Goal: Leave review/rating: Share an evaluation or opinion about a product, service, or content

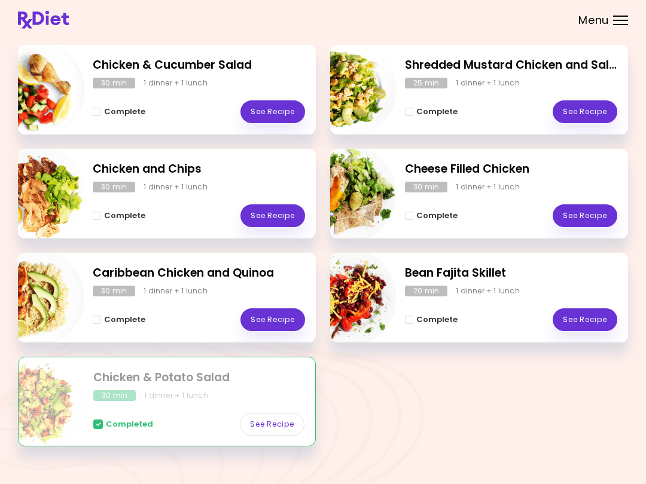
scroll to position [191, 0]
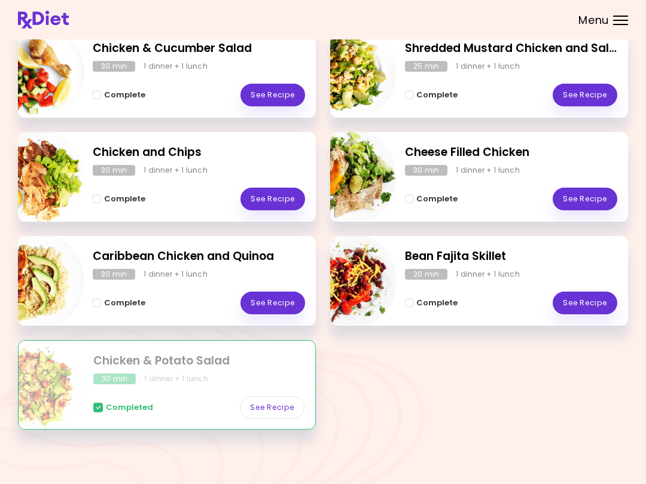
click at [484, 302] on link "See Recipe" at bounding box center [584, 303] width 65 height 23
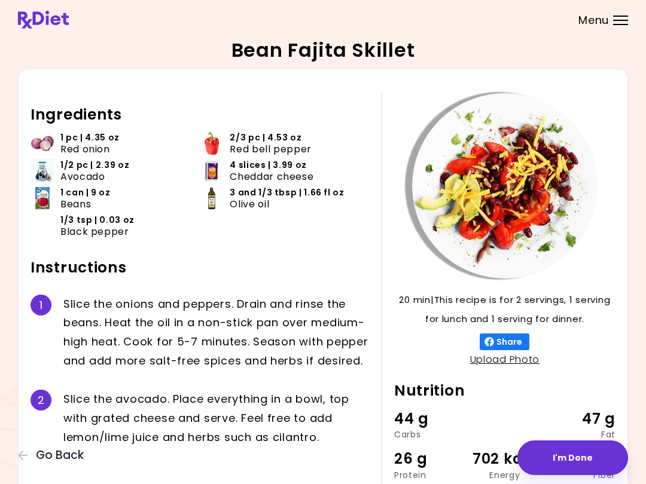
click at [20, 441] on div "20 min 20 min | This recipe is for 2 servings, 1 serving for lunch and 1 servin…" at bounding box center [323, 303] width 610 height 469
click at [15, 451] on div "Bean Fajita Skillet 20 min 20 min | This recipe is for 2 servings, 1 serving fo…" at bounding box center [323, 289] width 646 height 579
click at [29, 450] on button "Go Back" at bounding box center [54, 455] width 72 height 13
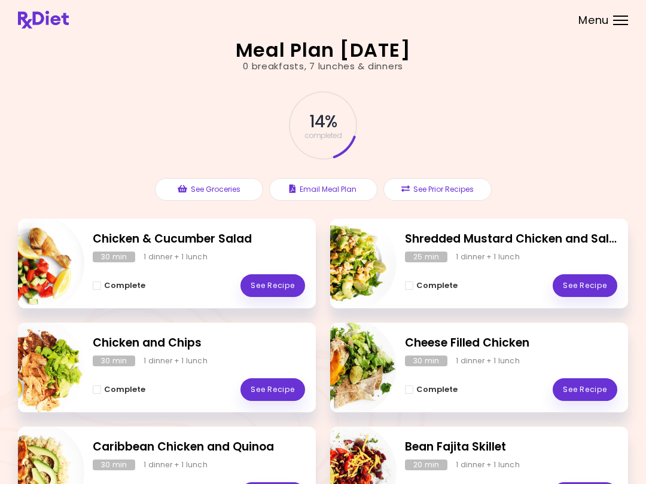
click at [288, 390] on link "See Recipe" at bounding box center [272, 389] width 65 height 23
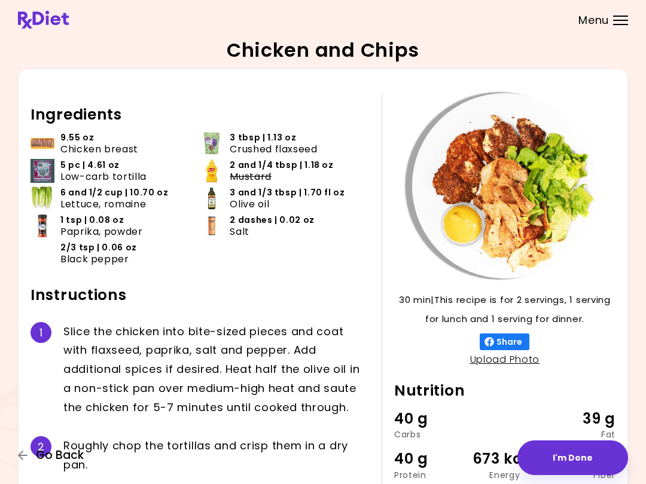
click at [20, 458] on icon "button" at bounding box center [23, 456] width 10 height 10
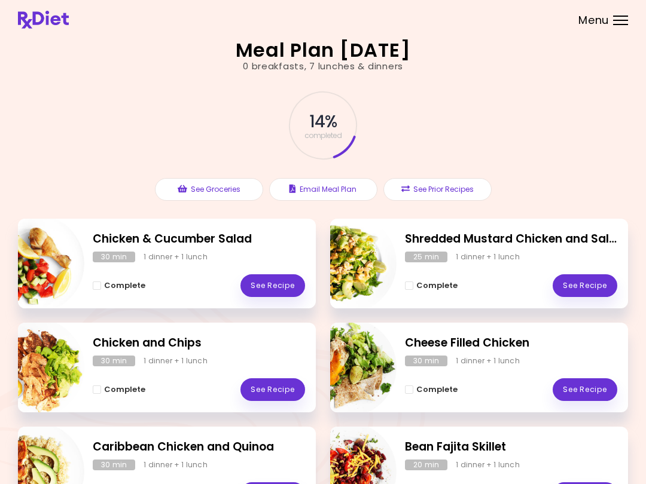
click at [423, 481] on div "Complete See Recipe" at bounding box center [511, 487] width 212 height 35
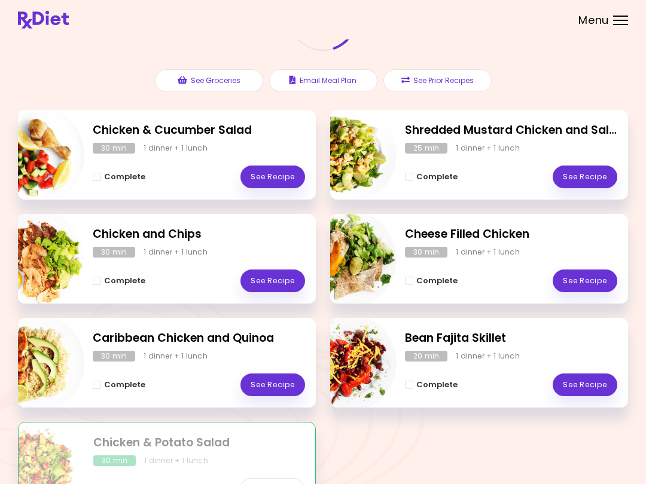
scroll to position [191, 0]
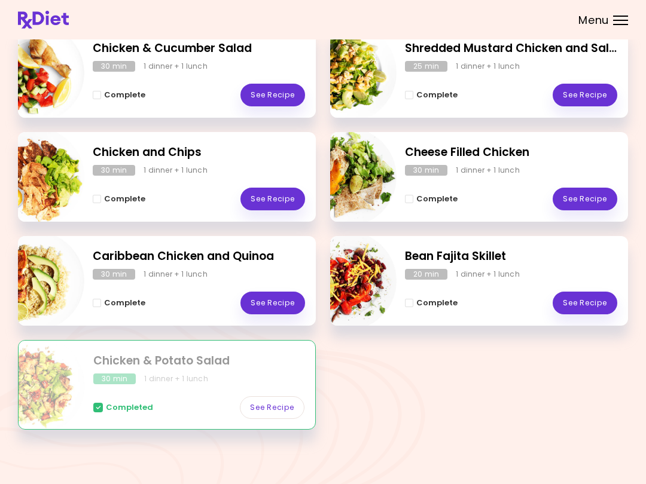
click at [0, 0] on header at bounding box center [323, 19] width 646 height 39
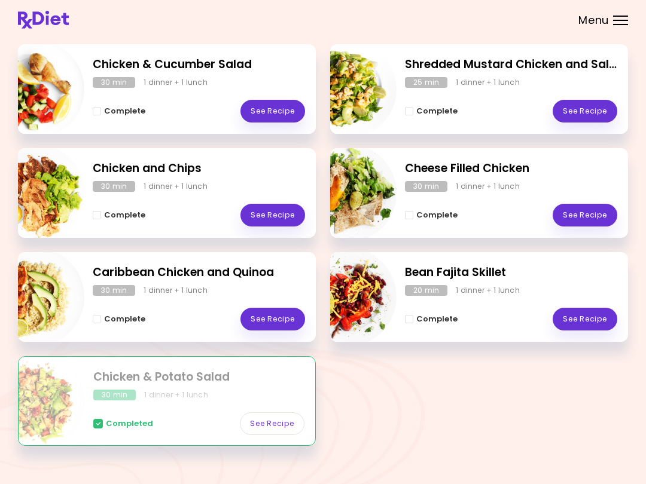
scroll to position [173, 0]
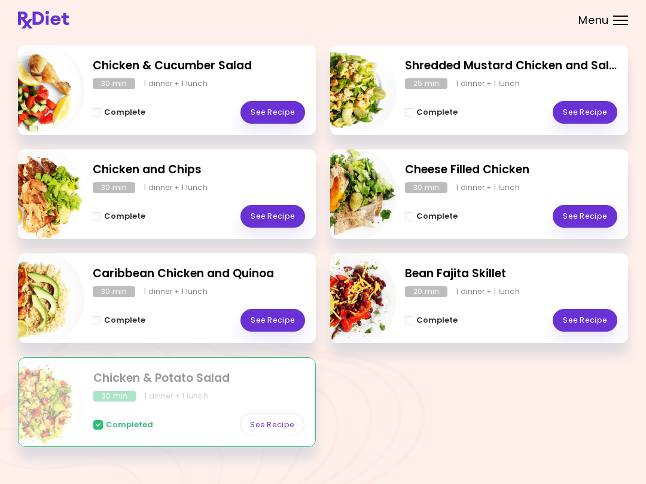
click at [279, 209] on link "See Recipe" at bounding box center [272, 216] width 65 height 23
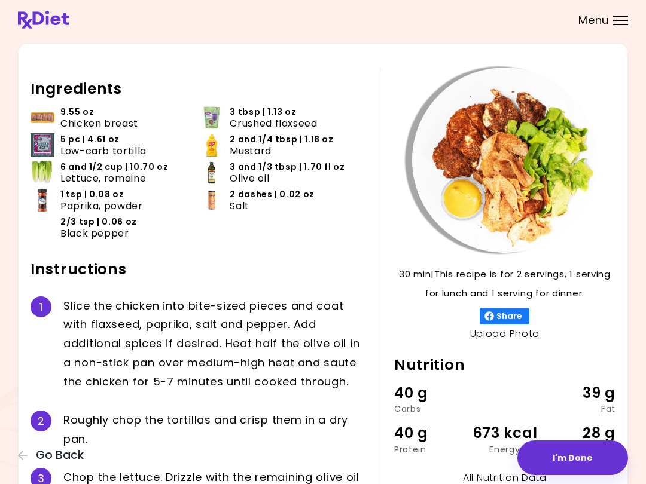
scroll to position [153, 0]
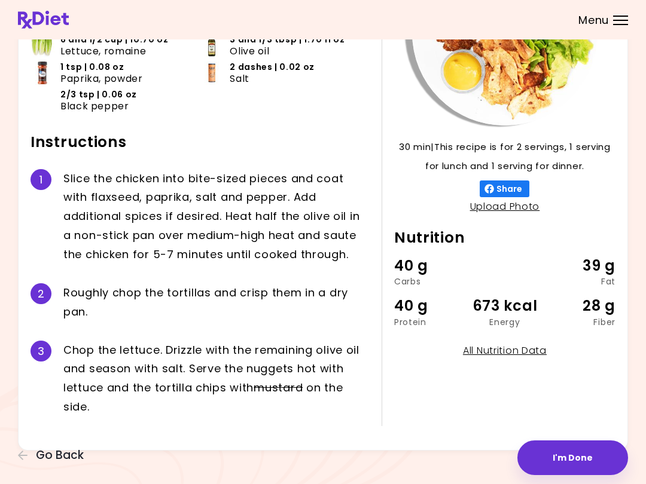
click at [22, 472] on div "Chicken and Chips 30 min 30 min | This recipe is for 2 servings, 1 serving for …" at bounding box center [323, 169] width 646 height 644
click at [20, 472] on div "Chicken and Chips 30 min 30 min | This recipe is for 2 servings, 1 serving for …" at bounding box center [323, 169] width 646 height 644
click at [26, 472] on div "Chicken and Chips 30 min 30 min | This recipe is for 2 servings, 1 serving for …" at bounding box center [323, 169] width 646 height 644
click at [20, 460] on icon "button" at bounding box center [23, 455] width 11 height 11
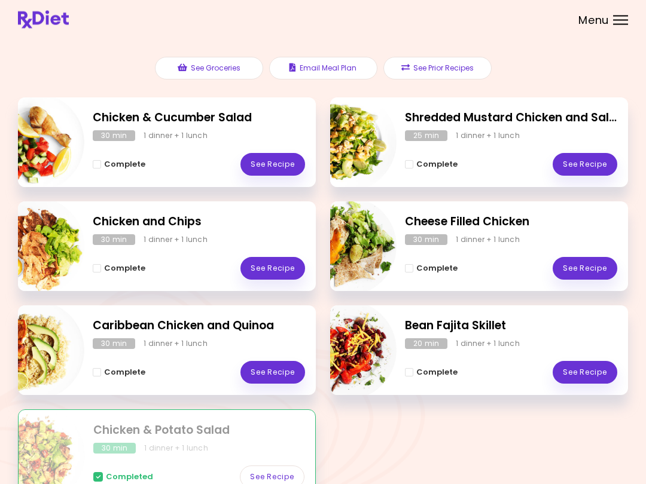
scroll to position [120, 0]
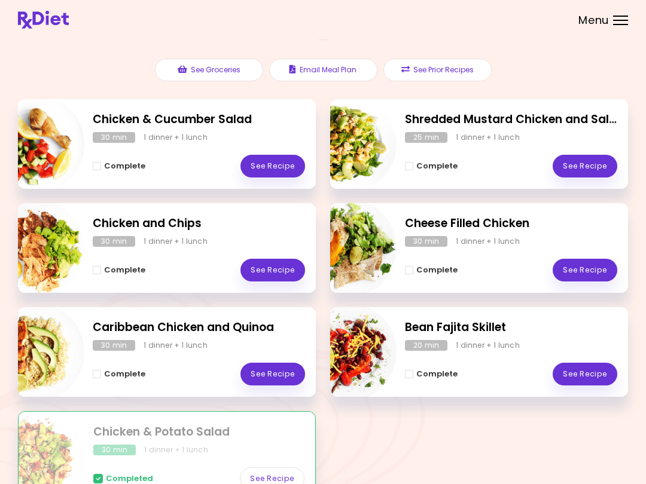
click at [484, 155] on link "See Recipe" at bounding box center [584, 166] width 65 height 23
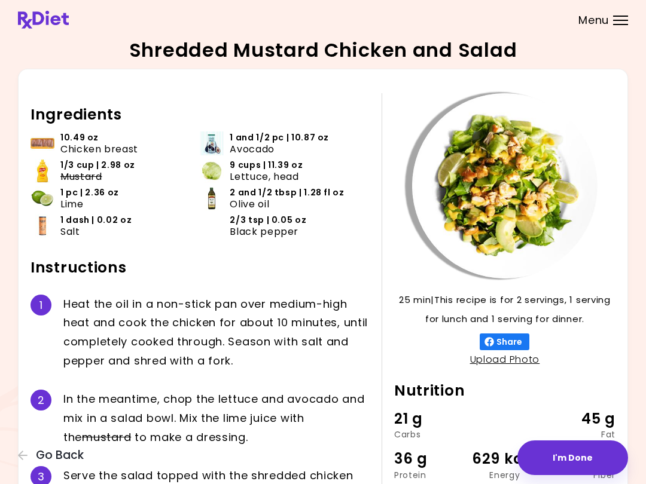
click at [20, 454] on icon "button" at bounding box center [23, 456] width 10 height 10
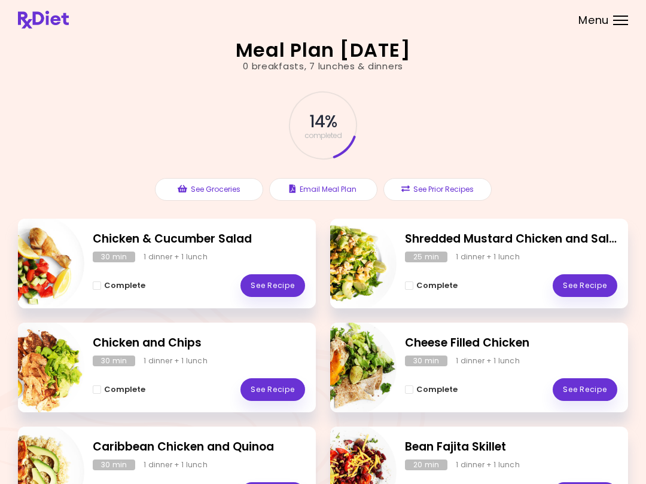
click at [276, 279] on link "See Recipe" at bounding box center [272, 285] width 65 height 23
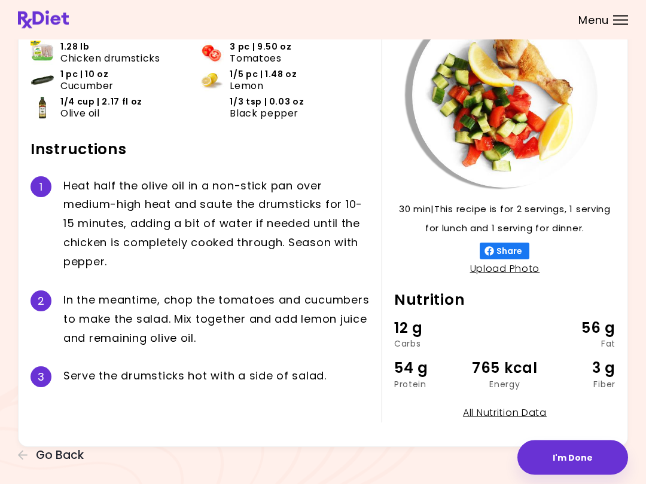
scroll to position [91, 0]
click at [30, 454] on button "Go Back" at bounding box center [54, 455] width 72 height 13
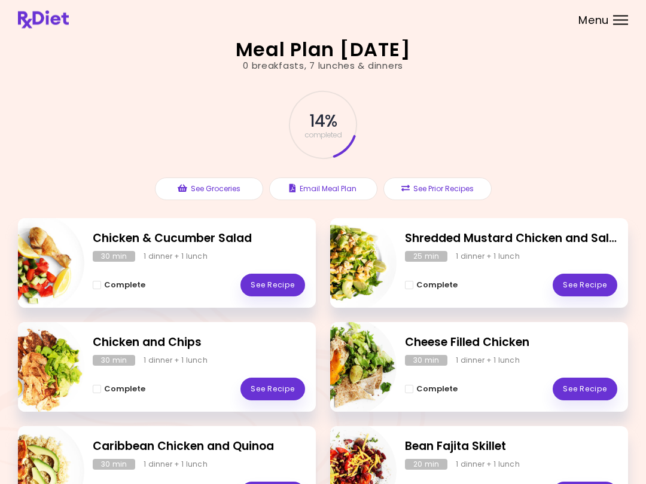
scroll to position [1, 0]
click at [28, 479] on img "Info - Caribbean Chicken and Quinoa" at bounding box center [34, 470] width 99 height 99
select select "*"
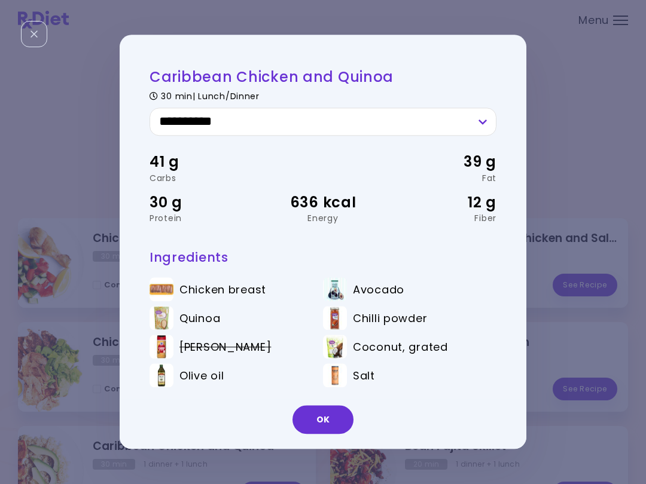
scroll to position [36, 0]
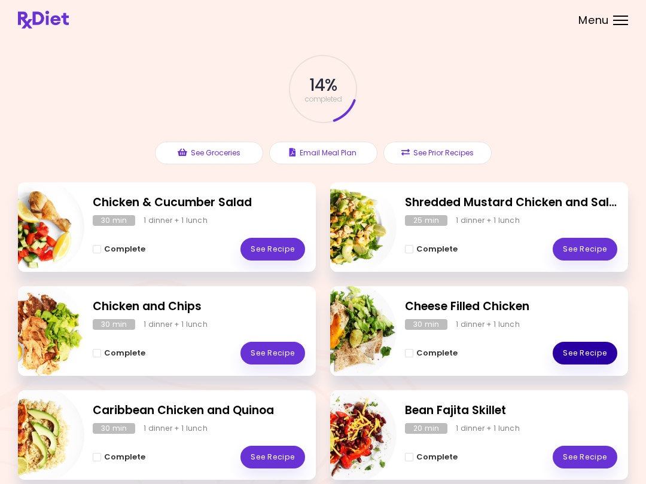
click at [484, 352] on link "See Recipe" at bounding box center [584, 353] width 65 height 23
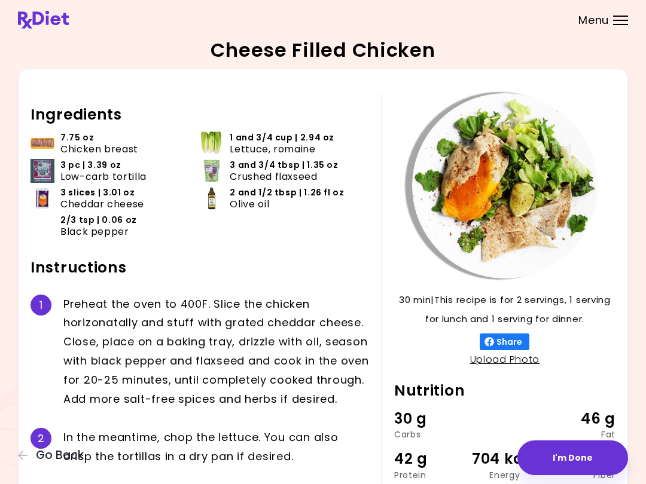
click at [484, 465] on button "I'm Done" at bounding box center [572, 458] width 111 height 35
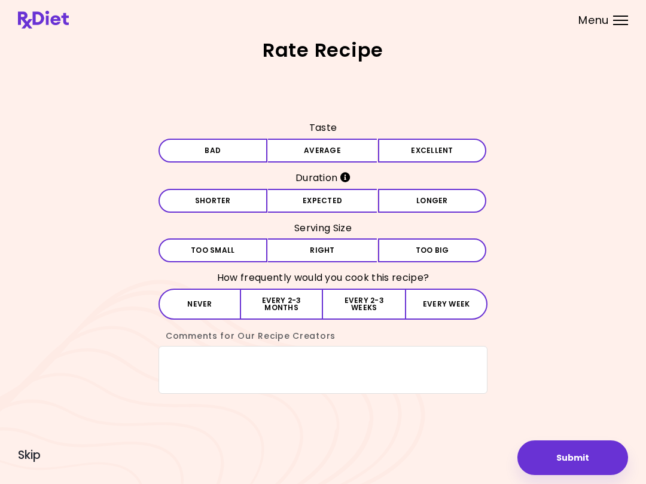
click at [346, 156] on button "Average" at bounding box center [322, 151] width 109 height 24
click at [347, 201] on button "Expected" at bounding box center [322, 201] width 109 height 24
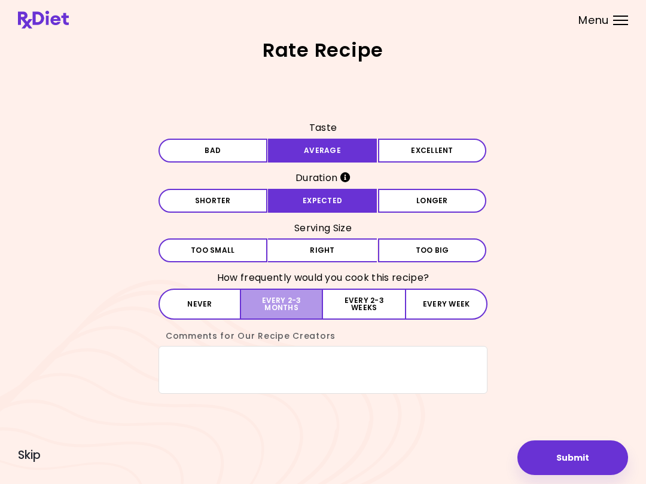
click at [297, 304] on button "Every 2-3 months" at bounding box center [282, 304] width 82 height 31
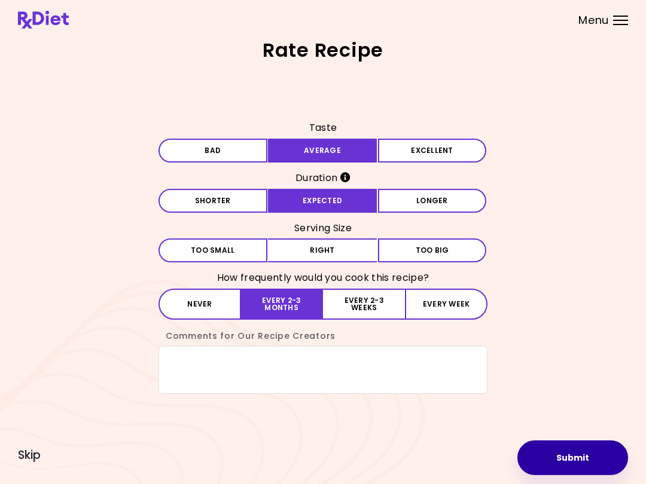
click at [484, 463] on button "Submit" at bounding box center [572, 458] width 111 height 35
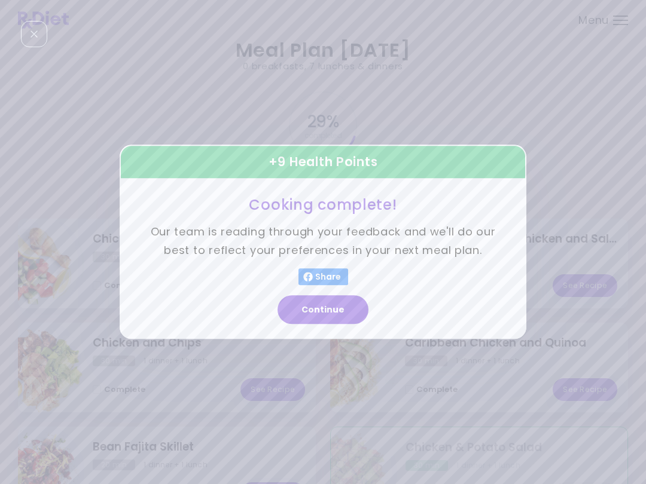
click at [335, 310] on button "Continue" at bounding box center [322, 310] width 91 height 29
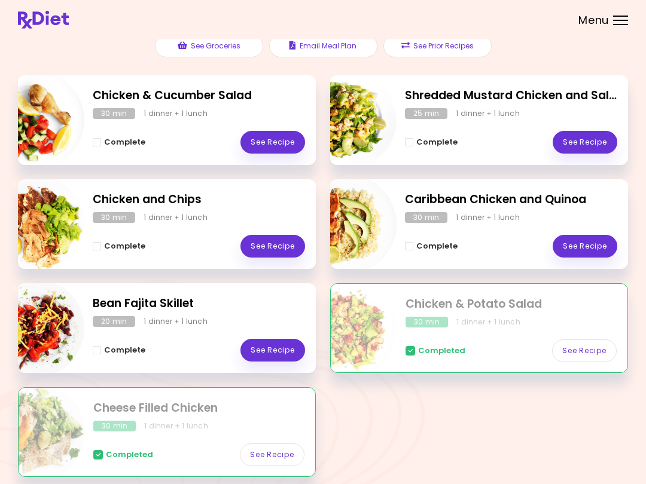
scroll to position [139, 0]
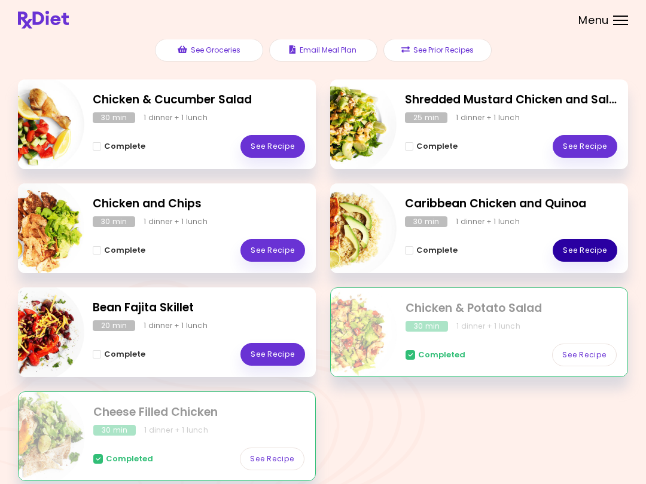
click at [484, 251] on link "See Recipe" at bounding box center [584, 250] width 65 height 23
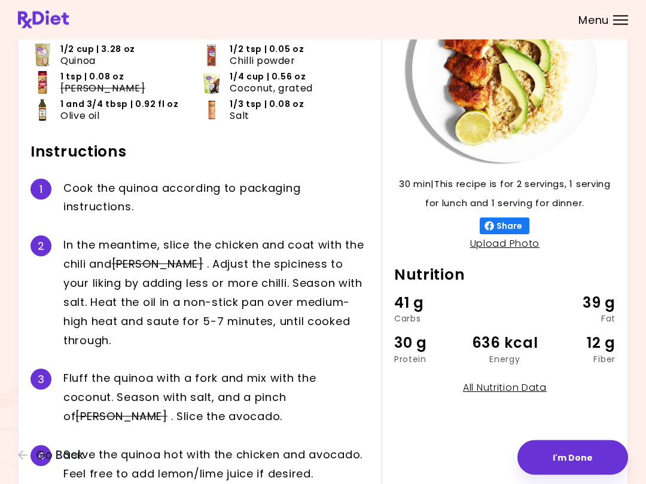
scroll to position [114, 0]
